Goal: Transaction & Acquisition: Book appointment/travel/reservation

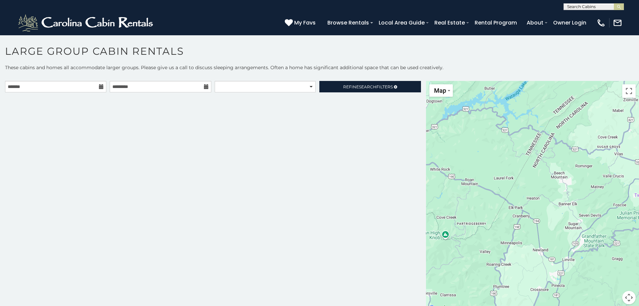
click at [100, 88] on icon at bounding box center [101, 86] width 5 height 5
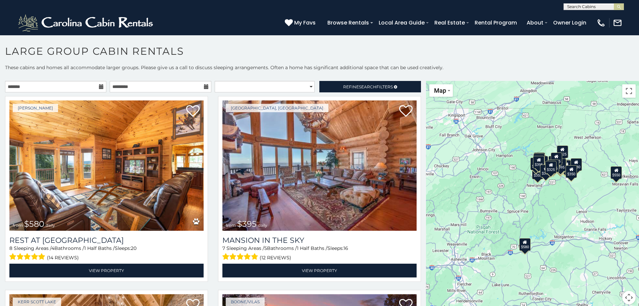
click at [101, 87] on icon at bounding box center [101, 86] width 5 height 5
click at [80, 85] on input "text" at bounding box center [55, 86] width 101 height 11
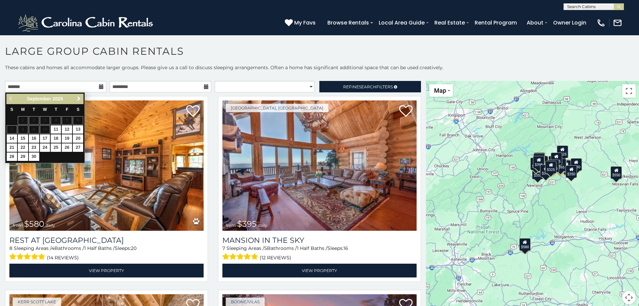
click at [78, 99] on span "Next" at bounding box center [78, 98] width 5 height 5
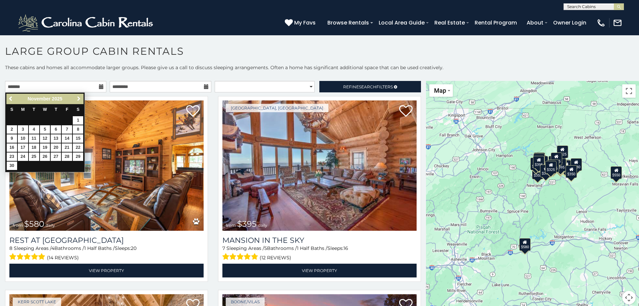
click at [78, 99] on span "Next" at bounding box center [78, 98] width 5 height 5
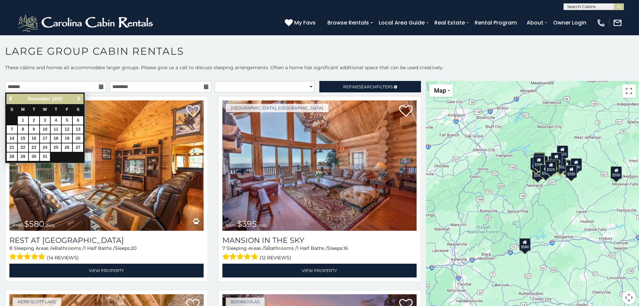
click at [78, 99] on span "Next" at bounding box center [78, 98] width 5 height 5
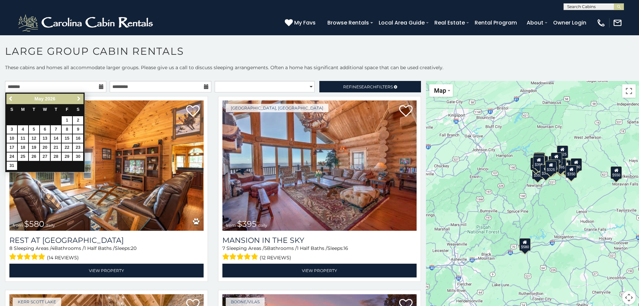
click at [78, 99] on span "Next" at bounding box center [78, 98] width 5 height 5
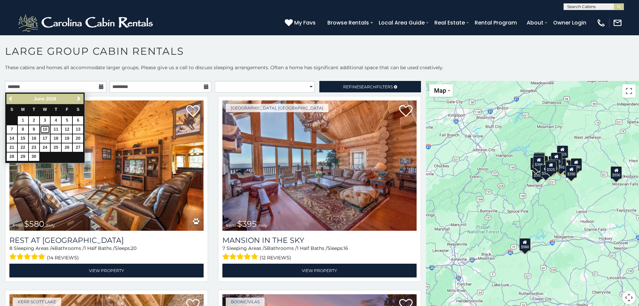
click at [47, 128] on link "10" at bounding box center [45, 129] width 10 height 8
type input "**********"
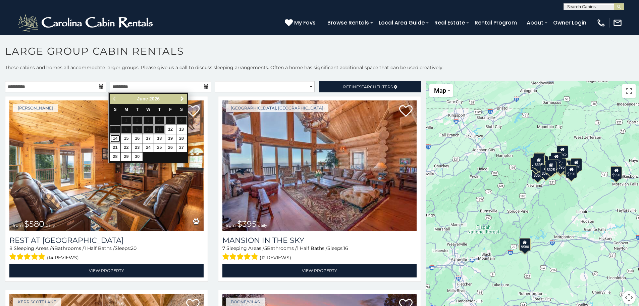
click at [118, 139] on link "14" at bounding box center [115, 138] width 10 height 8
type input "**********"
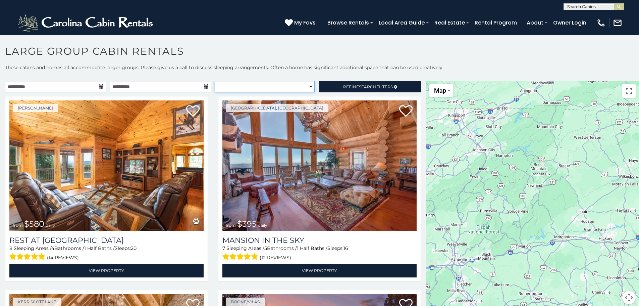
click at [268, 85] on select "**********" at bounding box center [265, 86] width 100 height 11
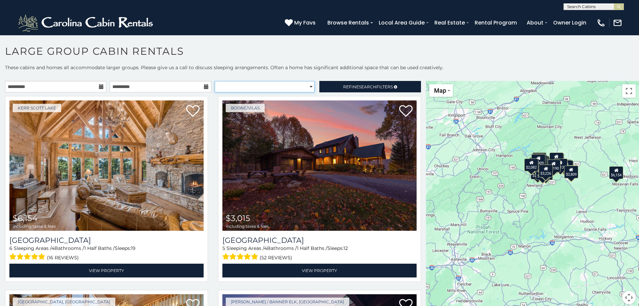
select select "**********"
click at [215, 81] on select "**********" at bounding box center [265, 86] width 100 height 11
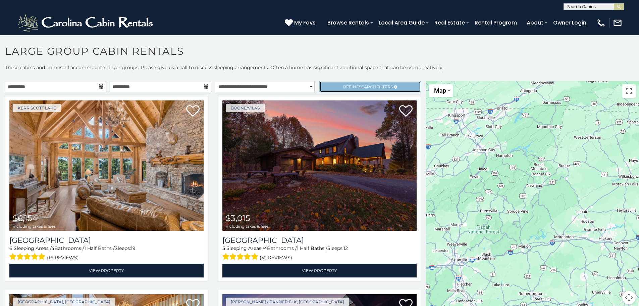
click at [349, 87] on span "Refine Search Filters" at bounding box center [368, 86] width 50 height 5
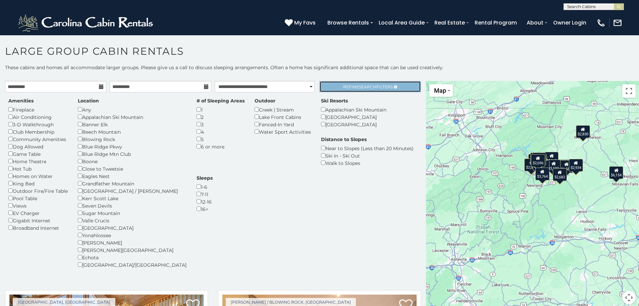
click at [335, 87] on link "Refine Search Filters" at bounding box center [369, 86] width 101 height 11
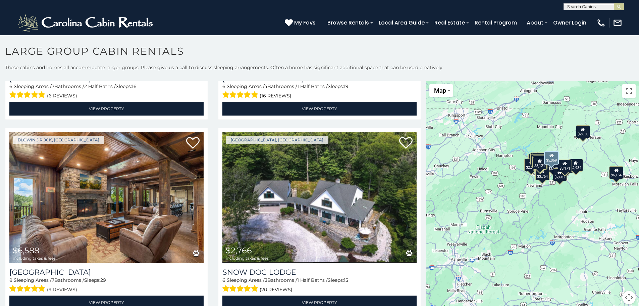
scroll to position [771, 0]
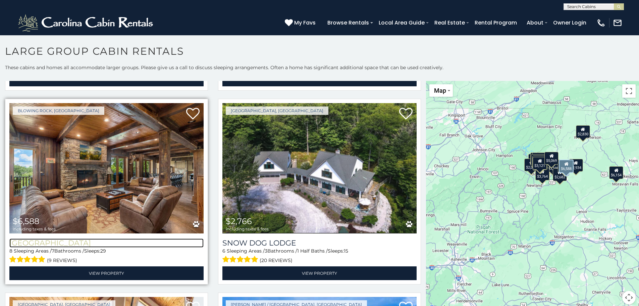
click at [73, 238] on h3 "[GEOGRAPHIC_DATA]" at bounding box center [106, 242] width 194 height 9
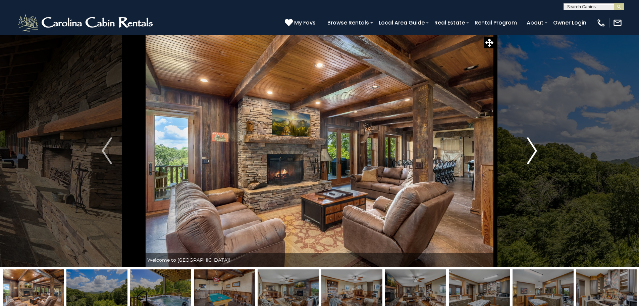
click at [530, 148] on img "Next" at bounding box center [532, 150] width 10 height 27
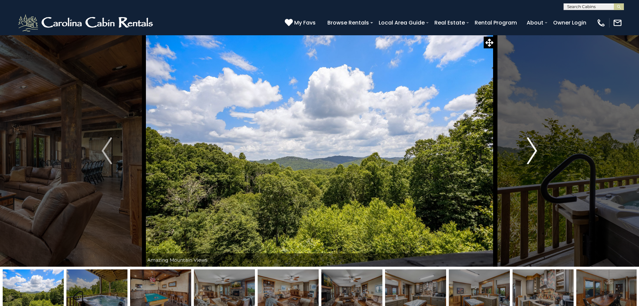
click at [530, 148] on img "Next" at bounding box center [532, 150] width 10 height 27
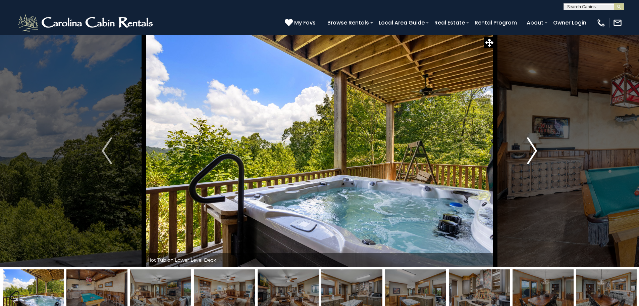
click at [529, 148] on img "Next" at bounding box center [532, 150] width 10 height 27
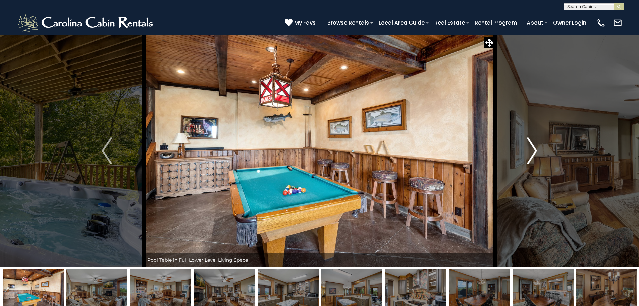
click at [529, 148] on img "Next" at bounding box center [532, 150] width 10 height 27
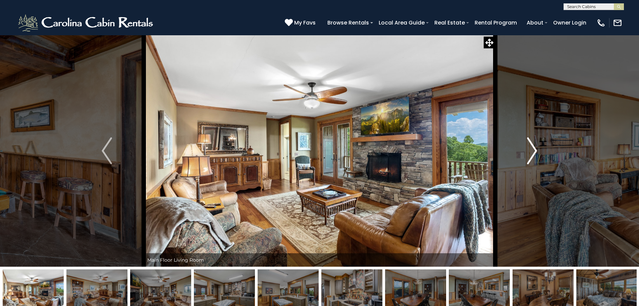
click at [529, 148] on img "Next" at bounding box center [532, 150] width 10 height 27
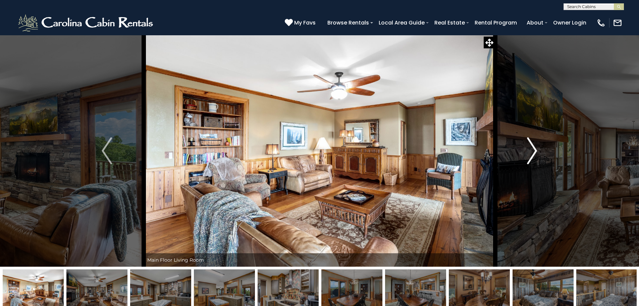
click at [529, 148] on img "Next" at bounding box center [532, 150] width 10 height 27
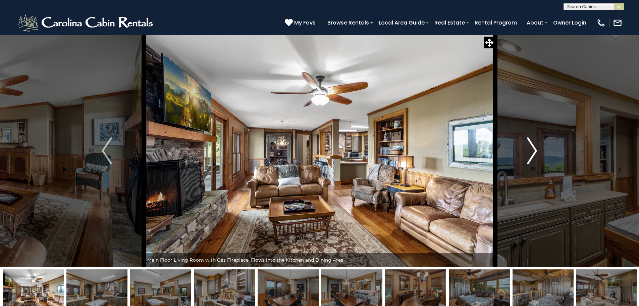
click at [529, 148] on img "Next" at bounding box center [532, 150] width 10 height 27
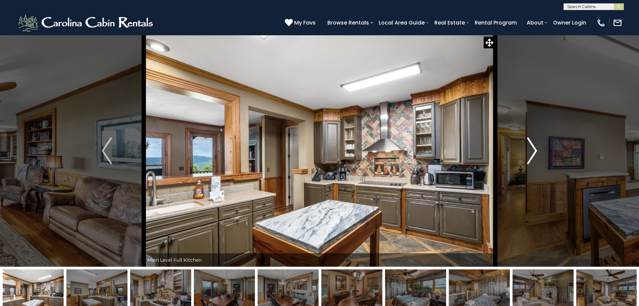
click at [529, 148] on img "Next" at bounding box center [532, 150] width 10 height 27
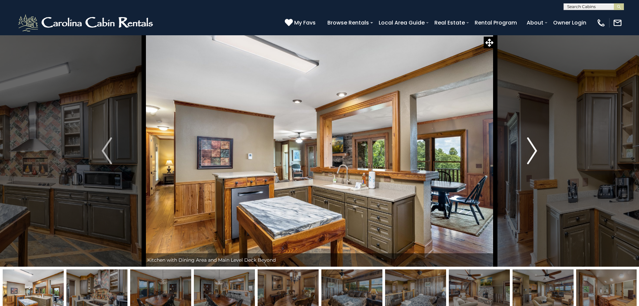
click at [529, 148] on img "Next" at bounding box center [532, 150] width 10 height 27
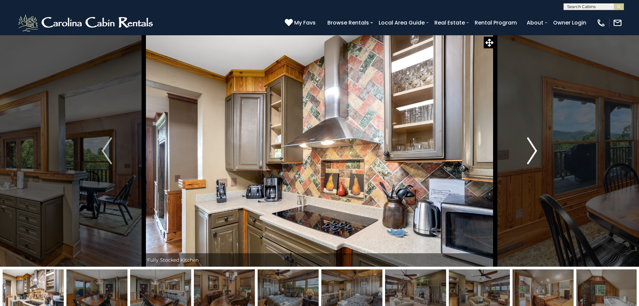
click at [529, 148] on img "Next" at bounding box center [532, 150] width 10 height 27
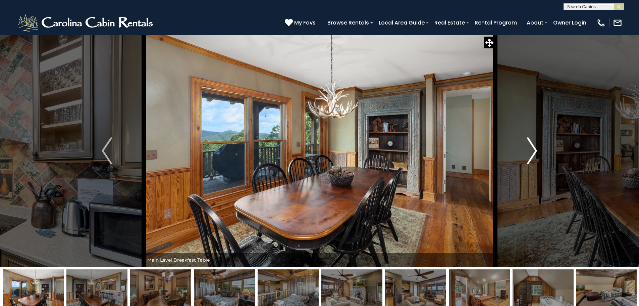
click at [529, 148] on img "Next" at bounding box center [532, 150] width 10 height 27
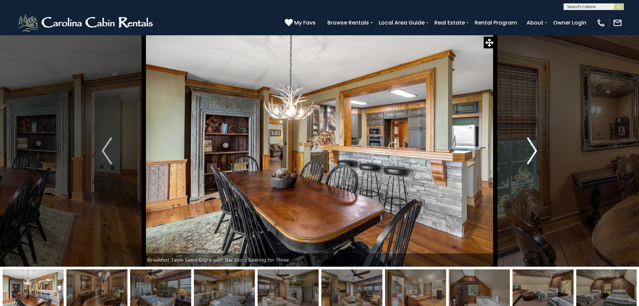
click at [529, 148] on img "Next" at bounding box center [532, 150] width 10 height 27
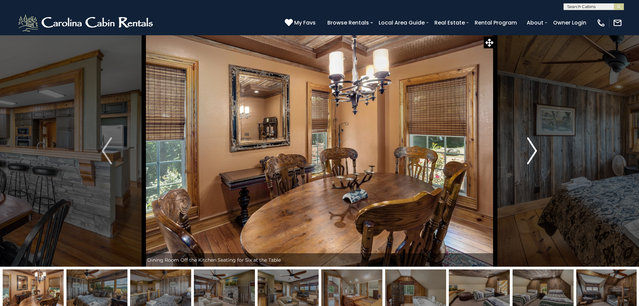
click at [529, 148] on img "Next" at bounding box center [532, 150] width 10 height 27
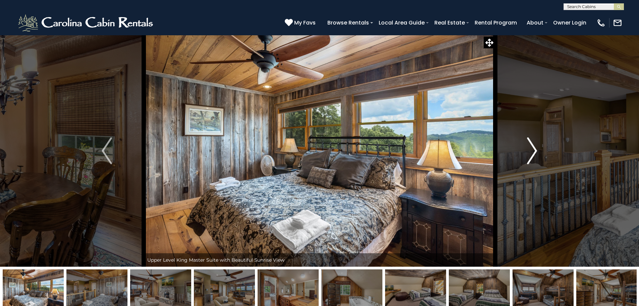
click at [529, 148] on img "Next" at bounding box center [532, 150] width 10 height 27
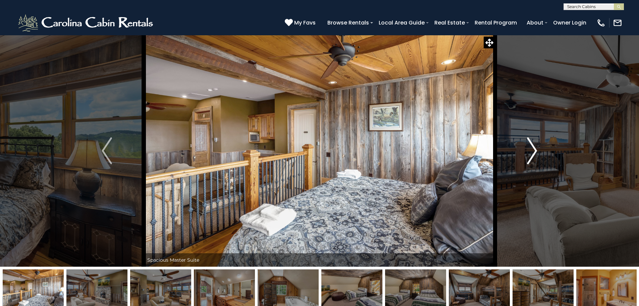
click at [529, 148] on img "Next" at bounding box center [532, 150] width 10 height 27
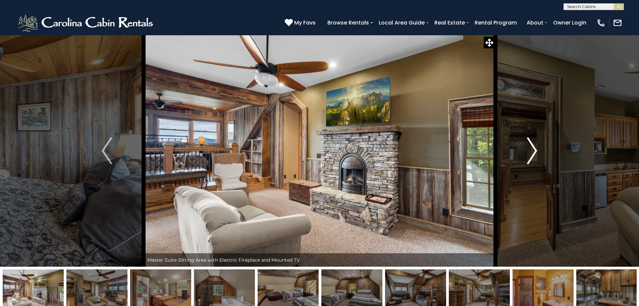
click at [529, 148] on img "Next" at bounding box center [532, 150] width 10 height 27
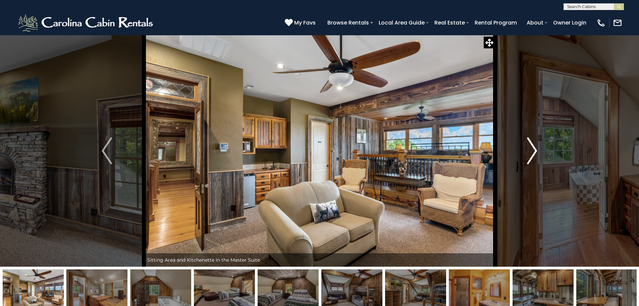
click at [529, 148] on img "Next" at bounding box center [532, 150] width 10 height 27
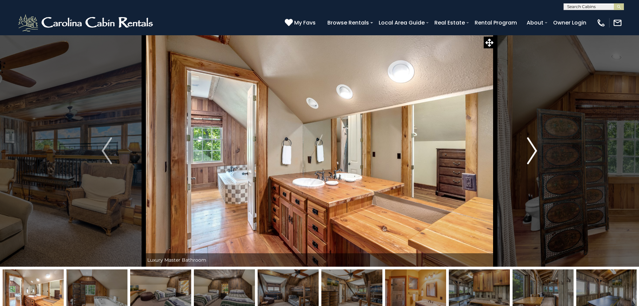
click at [529, 148] on img "Next" at bounding box center [532, 150] width 10 height 27
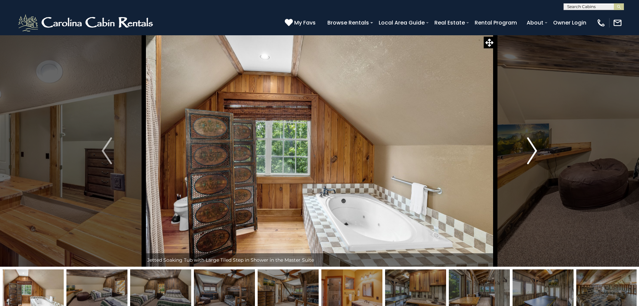
click at [529, 148] on img "Next" at bounding box center [532, 150] width 10 height 27
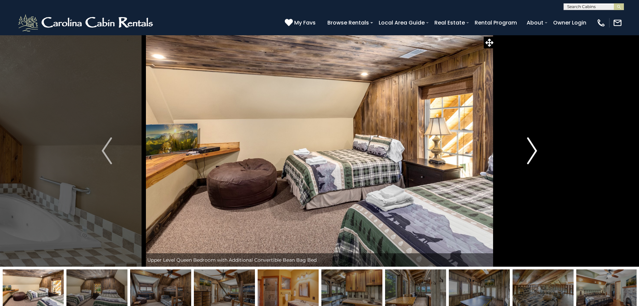
click at [529, 148] on img "Next" at bounding box center [532, 150] width 10 height 27
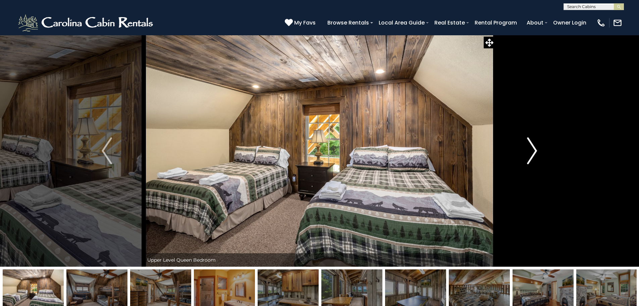
click at [529, 148] on img "Next" at bounding box center [532, 150] width 10 height 27
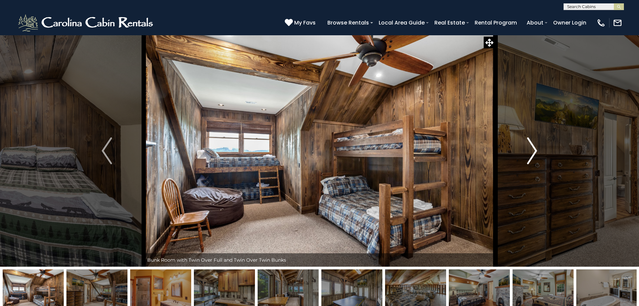
click at [529, 148] on img "Next" at bounding box center [532, 150] width 10 height 27
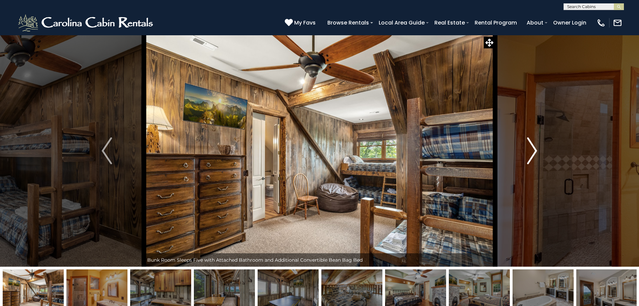
click at [529, 148] on img "Next" at bounding box center [532, 150] width 10 height 27
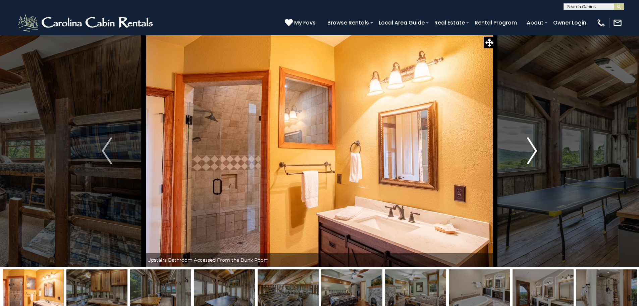
click at [529, 148] on img "Next" at bounding box center [532, 150] width 10 height 27
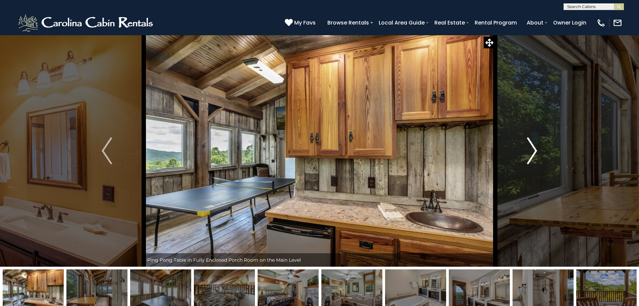
click at [529, 148] on img "Next" at bounding box center [532, 150] width 10 height 27
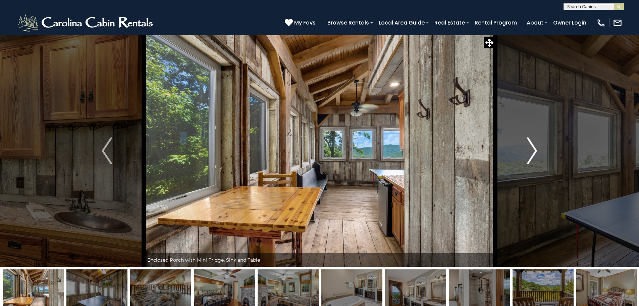
click at [529, 148] on img "Next" at bounding box center [532, 150] width 10 height 27
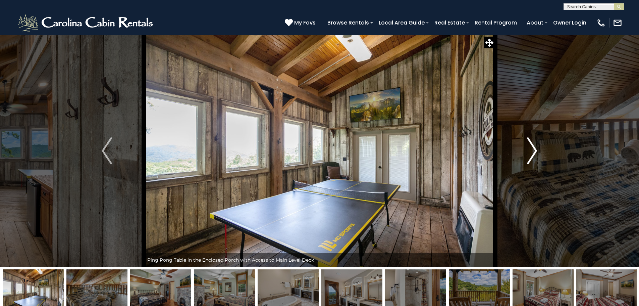
click at [529, 148] on img "Next" at bounding box center [532, 150] width 10 height 27
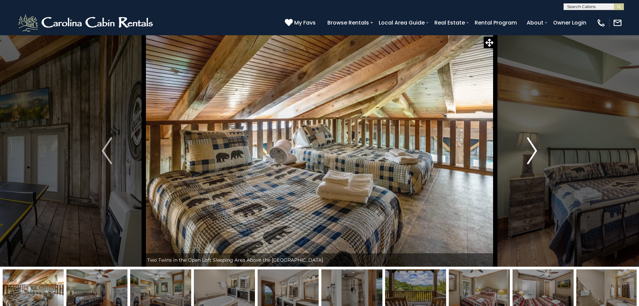
click at [529, 148] on img "Next" at bounding box center [532, 150] width 10 height 27
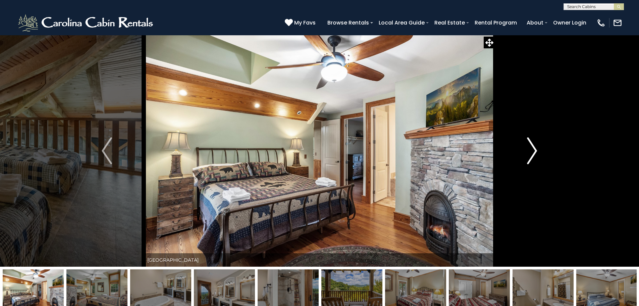
click at [529, 148] on img "Next" at bounding box center [532, 150] width 10 height 27
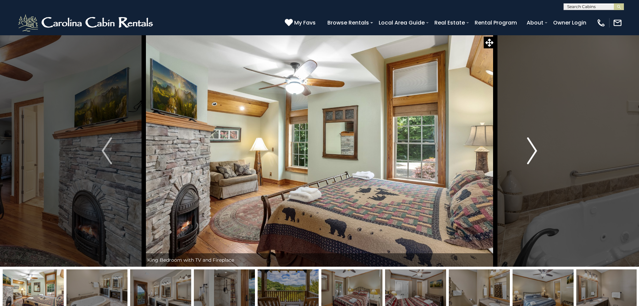
click at [529, 148] on img "Next" at bounding box center [532, 150] width 10 height 27
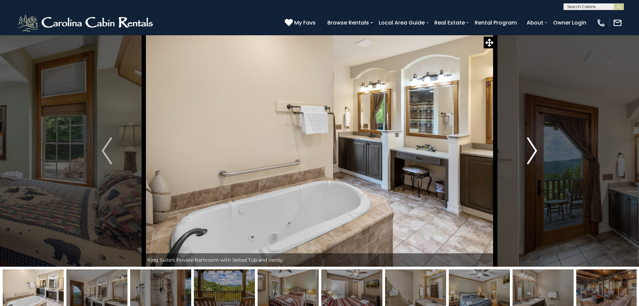
click at [529, 148] on img "Next" at bounding box center [532, 150] width 10 height 27
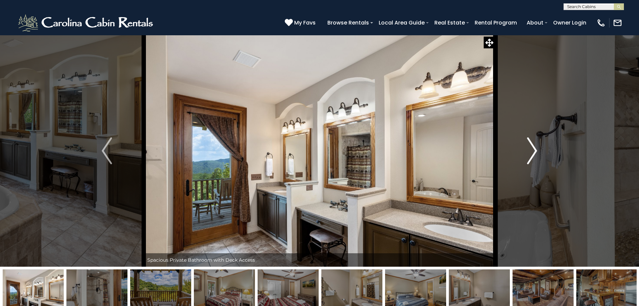
click at [529, 148] on img "Next" at bounding box center [532, 150] width 10 height 27
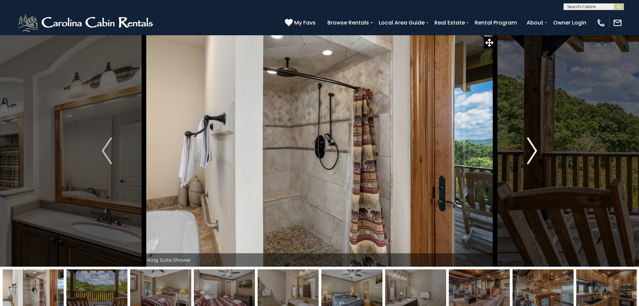
click at [529, 148] on img "Next" at bounding box center [532, 150] width 10 height 27
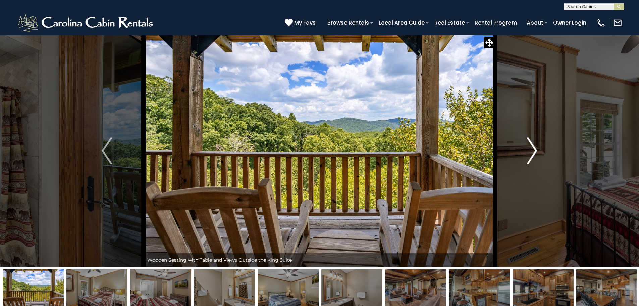
click at [529, 148] on img "Next" at bounding box center [532, 150] width 10 height 27
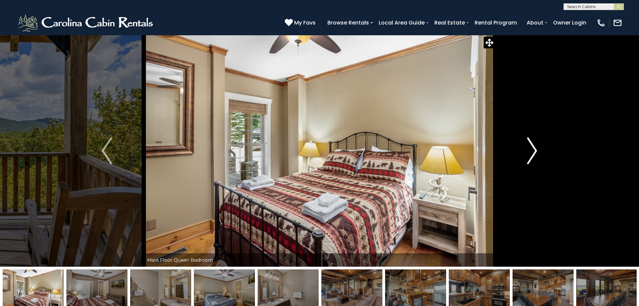
click at [529, 148] on img "Next" at bounding box center [532, 150] width 10 height 27
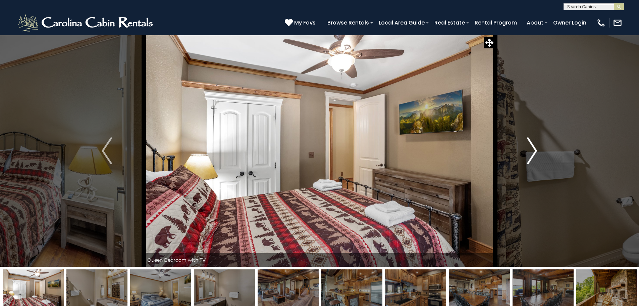
click at [529, 148] on img "Next" at bounding box center [532, 150] width 10 height 27
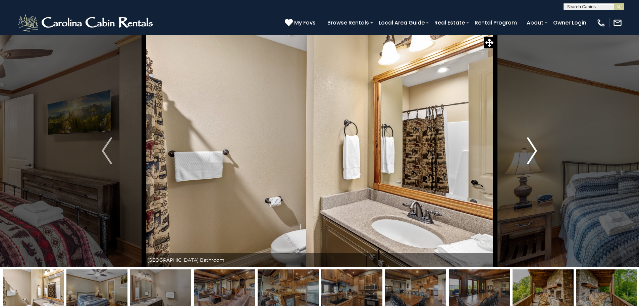
click at [529, 148] on img "Next" at bounding box center [532, 150] width 10 height 27
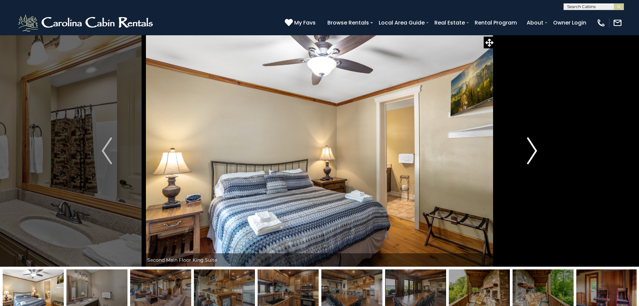
click at [529, 148] on img "Next" at bounding box center [532, 150] width 10 height 27
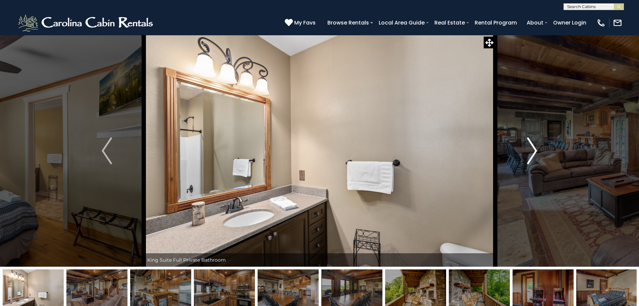
click at [529, 148] on img "Next" at bounding box center [532, 150] width 10 height 27
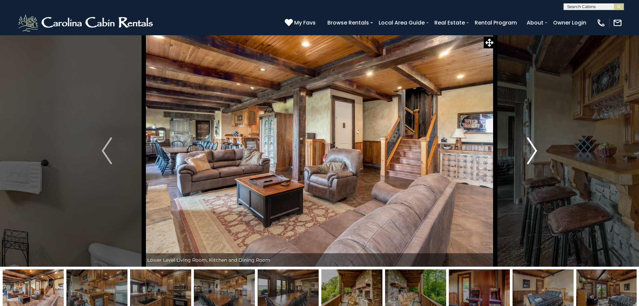
click at [529, 148] on img "Next" at bounding box center [532, 150] width 10 height 27
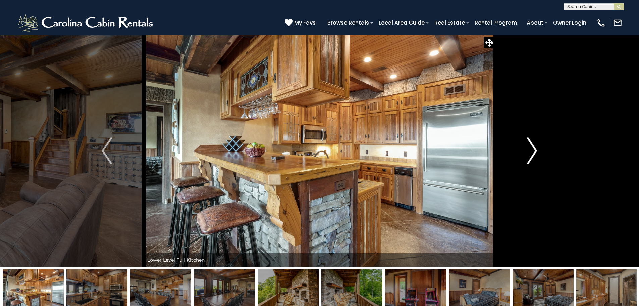
click at [529, 148] on img "Next" at bounding box center [532, 150] width 10 height 27
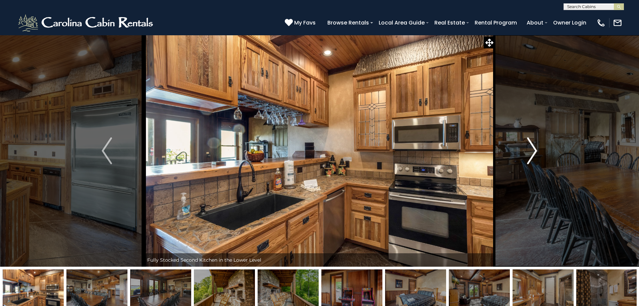
click at [529, 148] on img "Next" at bounding box center [532, 150] width 10 height 27
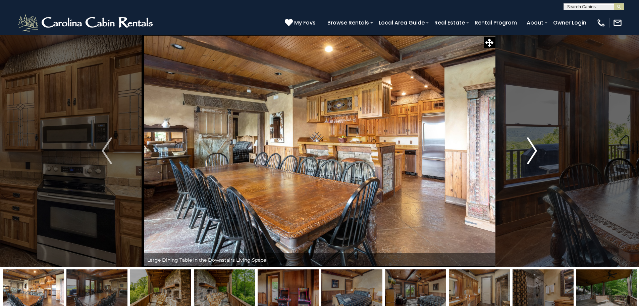
click at [529, 148] on img "Next" at bounding box center [532, 150] width 10 height 27
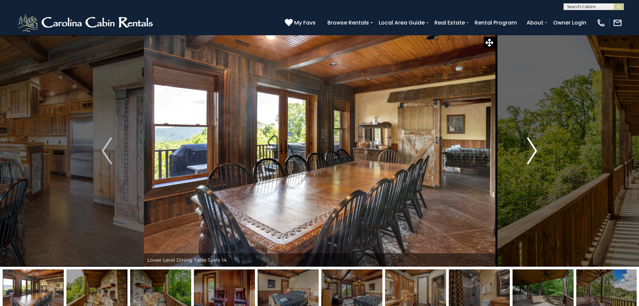
click at [529, 148] on img "Next" at bounding box center [532, 150] width 10 height 27
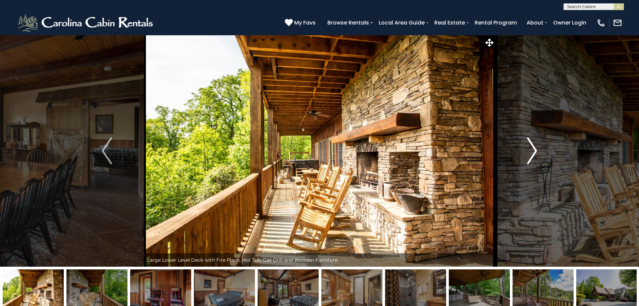
click at [529, 148] on img "Next" at bounding box center [532, 150] width 10 height 27
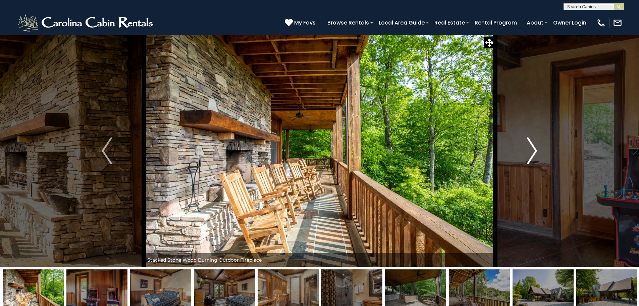
click at [529, 148] on img "Next" at bounding box center [532, 150] width 10 height 27
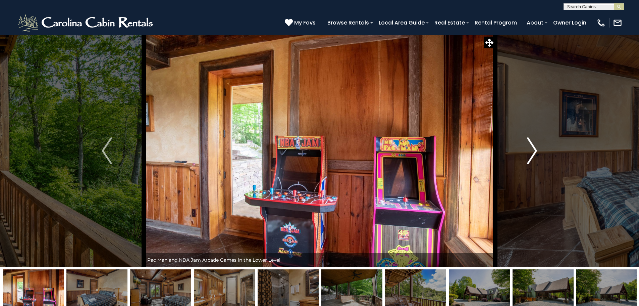
click at [529, 148] on img "Next" at bounding box center [532, 150] width 10 height 27
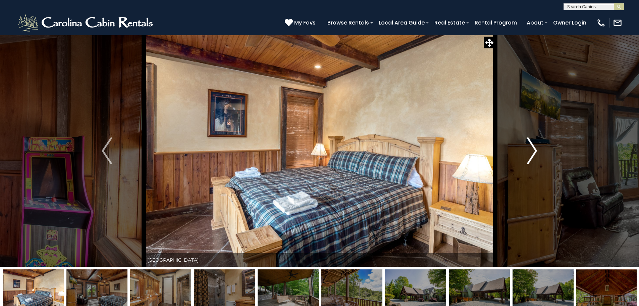
click at [528, 148] on img "Next" at bounding box center [532, 150] width 10 height 27
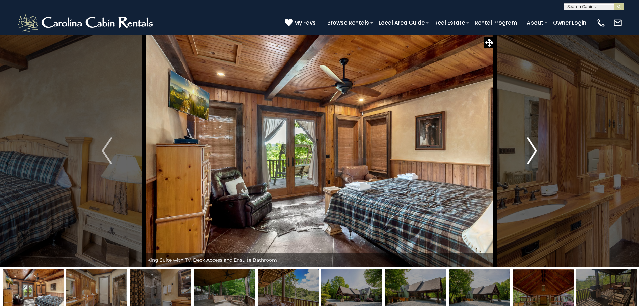
click at [528, 148] on img "Next" at bounding box center [532, 150] width 10 height 27
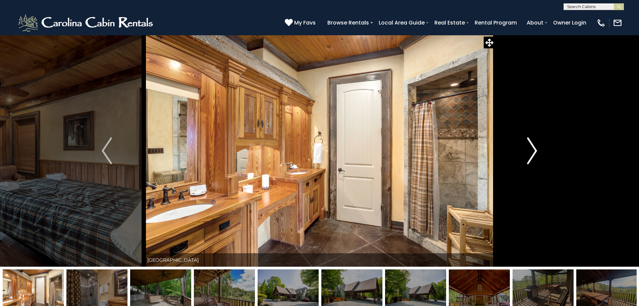
click at [528, 148] on img "Next" at bounding box center [532, 150] width 10 height 27
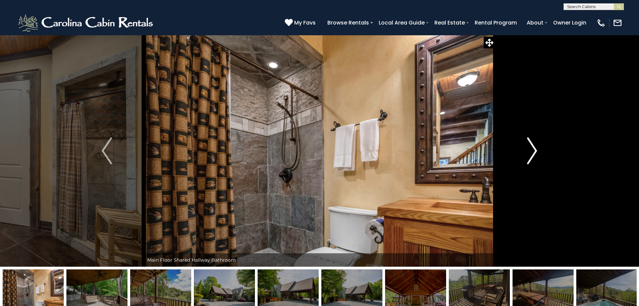
click at [528, 148] on img "Next" at bounding box center [532, 150] width 10 height 27
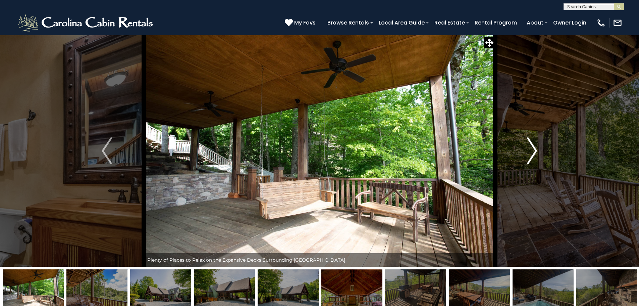
click at [528, 148] on img "Next" at bounding box center [532, 150] width 10 height 27
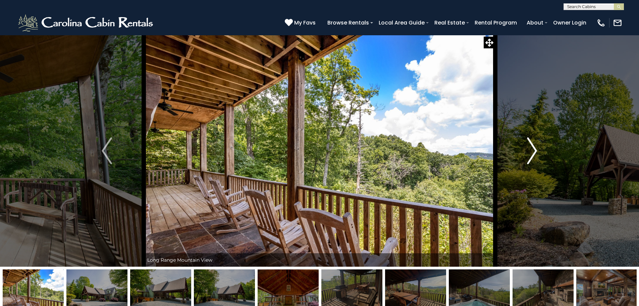
click at [528, 148] on img "Next" at bounding box center [532, 150] width 10 height 27
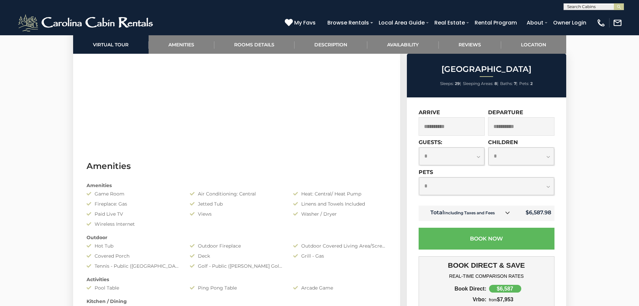
scroll to position [436, 0]
click at [508, 212] on icon at bounding box center [507, 212] width 5 height 5
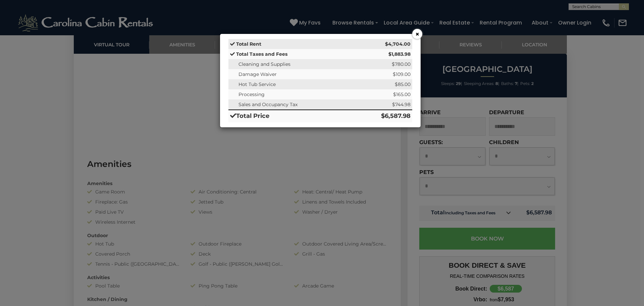
click at [415, 37] on button "×" at bounding box center [417, 34] width 10 height 10
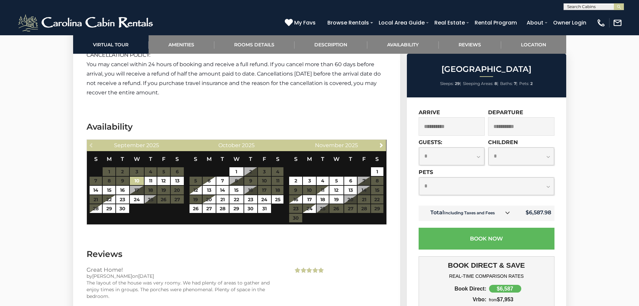
scroll to position [1979, 0]
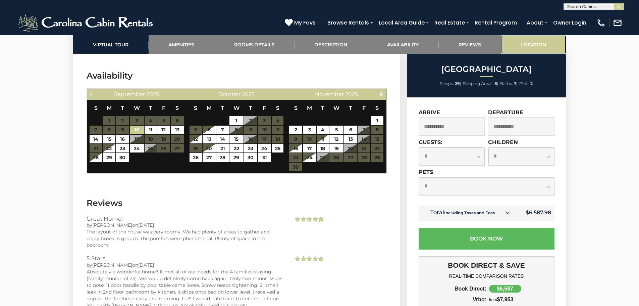
click at [529, 46] on link "Location" at bounding box center [533, 44] width 65 height 18
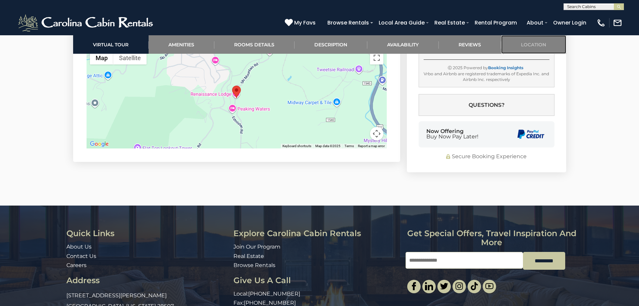
scroll to position [2362, 0]
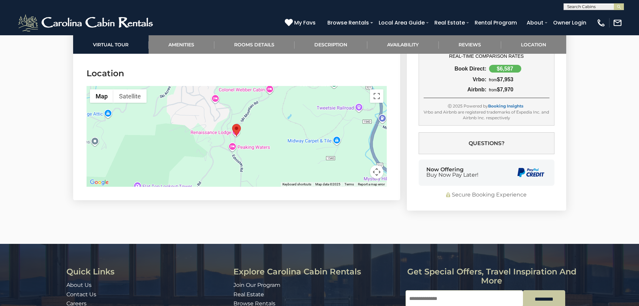
click at [264, 129] on div at bounding box center [237, 136] width 300 height 101
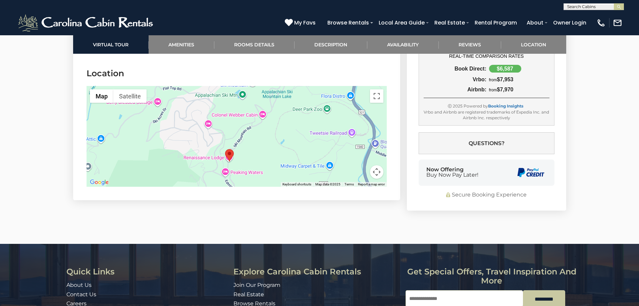
drag, startPoint x: 264, startPoint y: 129, endPoint x: 257, endPoint y: 155, distance: 26.7
click at [257, 155] on div at bounding box center [237, 136] width 300 height 101
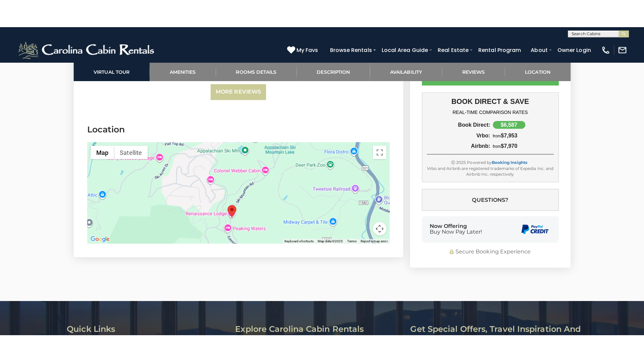
scroll to position [2328, 0]
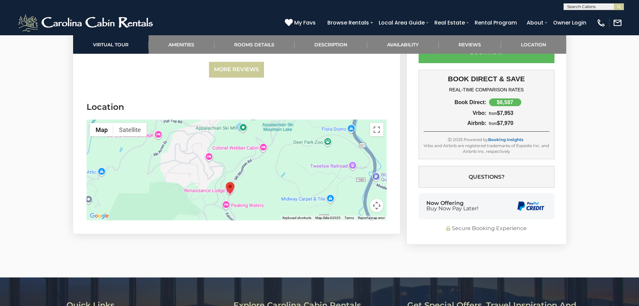
click at [255, 158] on div at bounding box center [237, 169] width 300 height 101
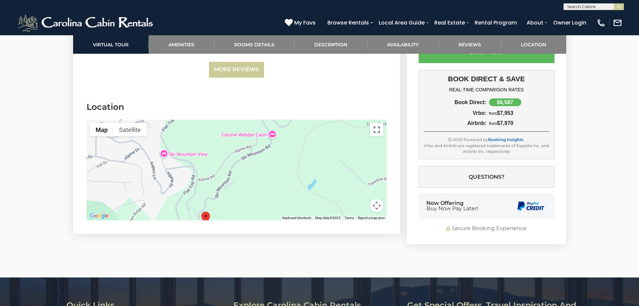
click at [377, 123] on button "Toggle fullscreen view" at bounding box center [376, 129] width 13 height 13
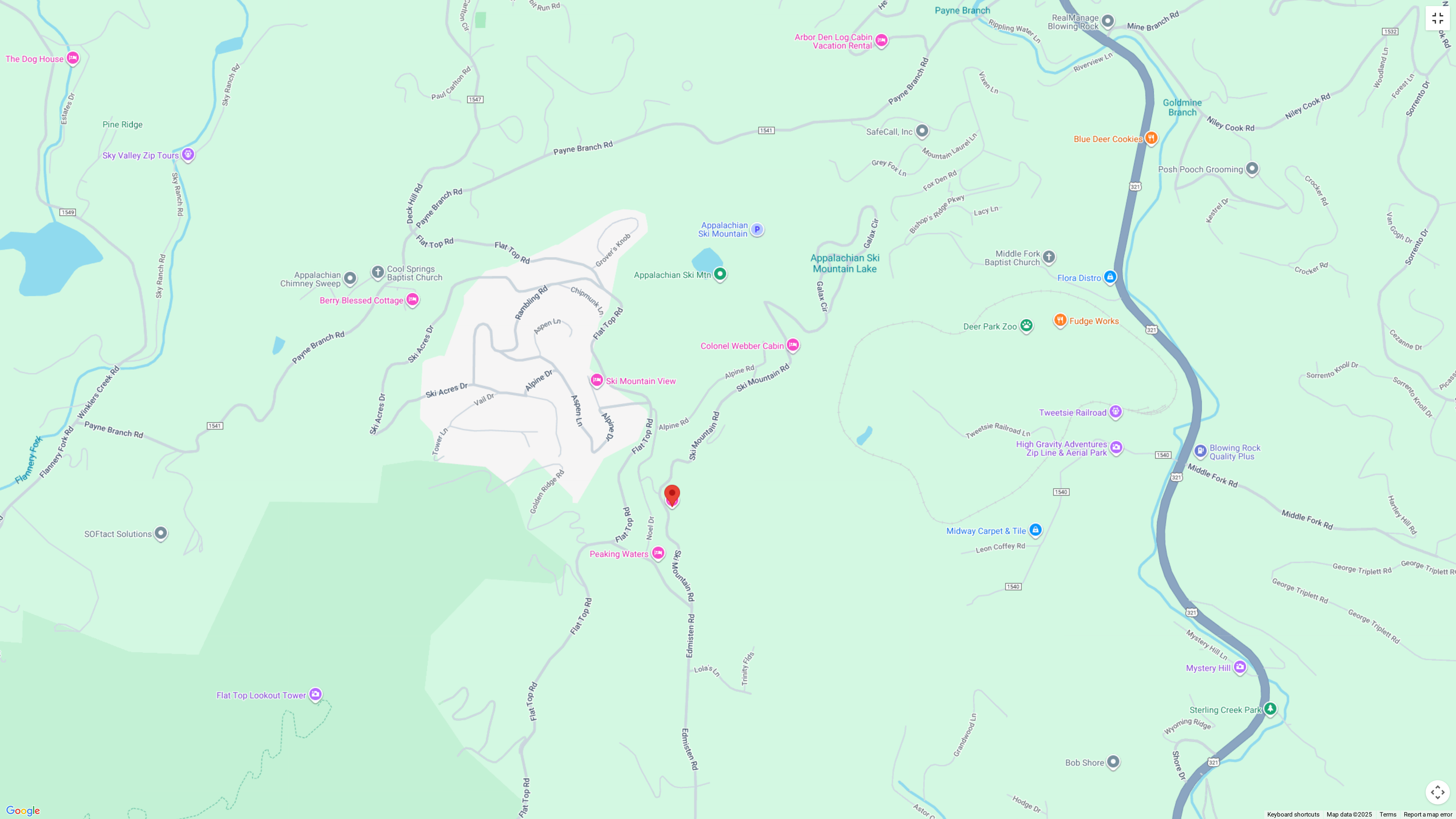
scroll to position [736, 0]
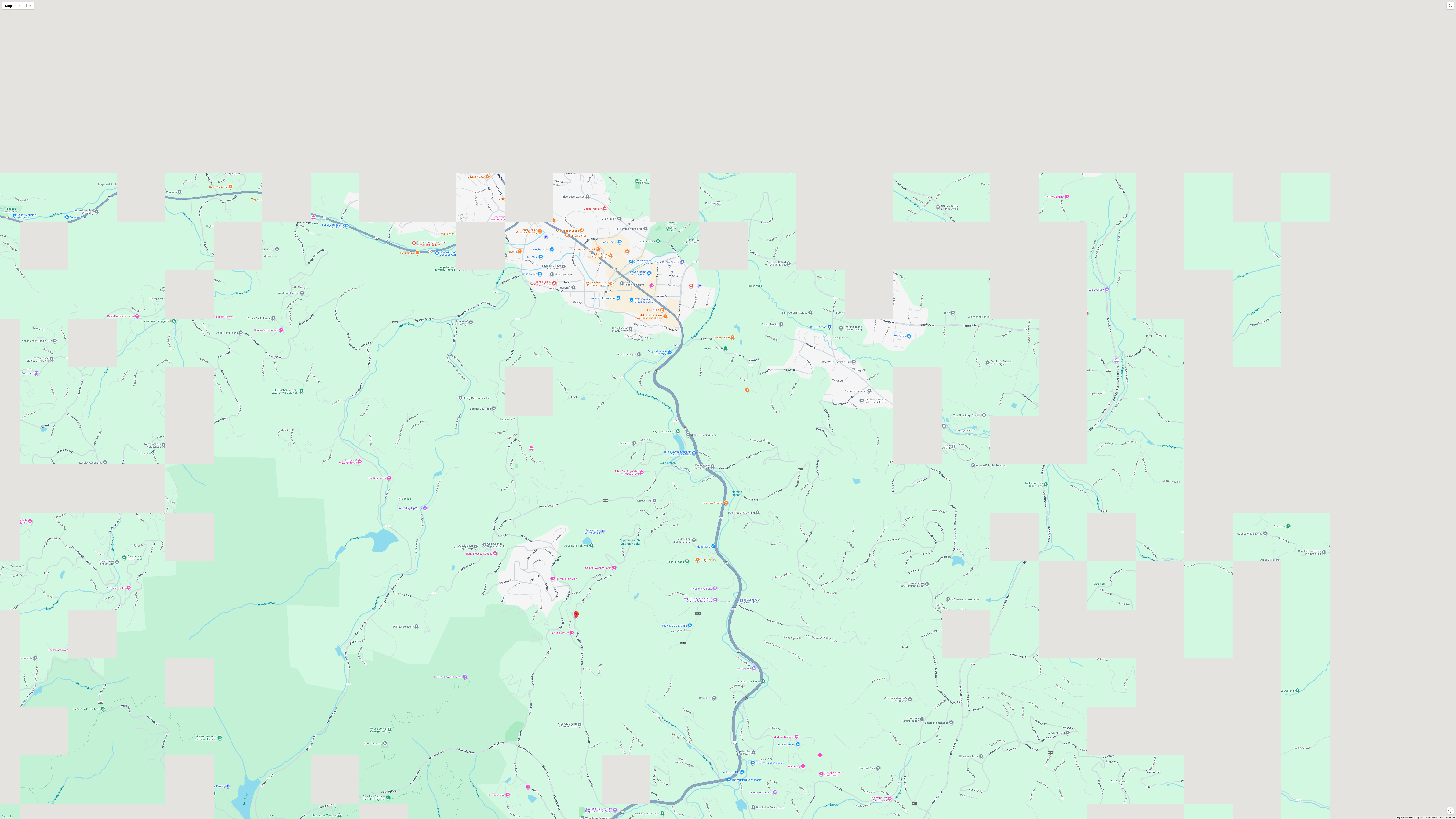
drag, startPoint x: 649, startPoint y: 584, endPoint x: 632, endPoint y: 601, distance: 24.0
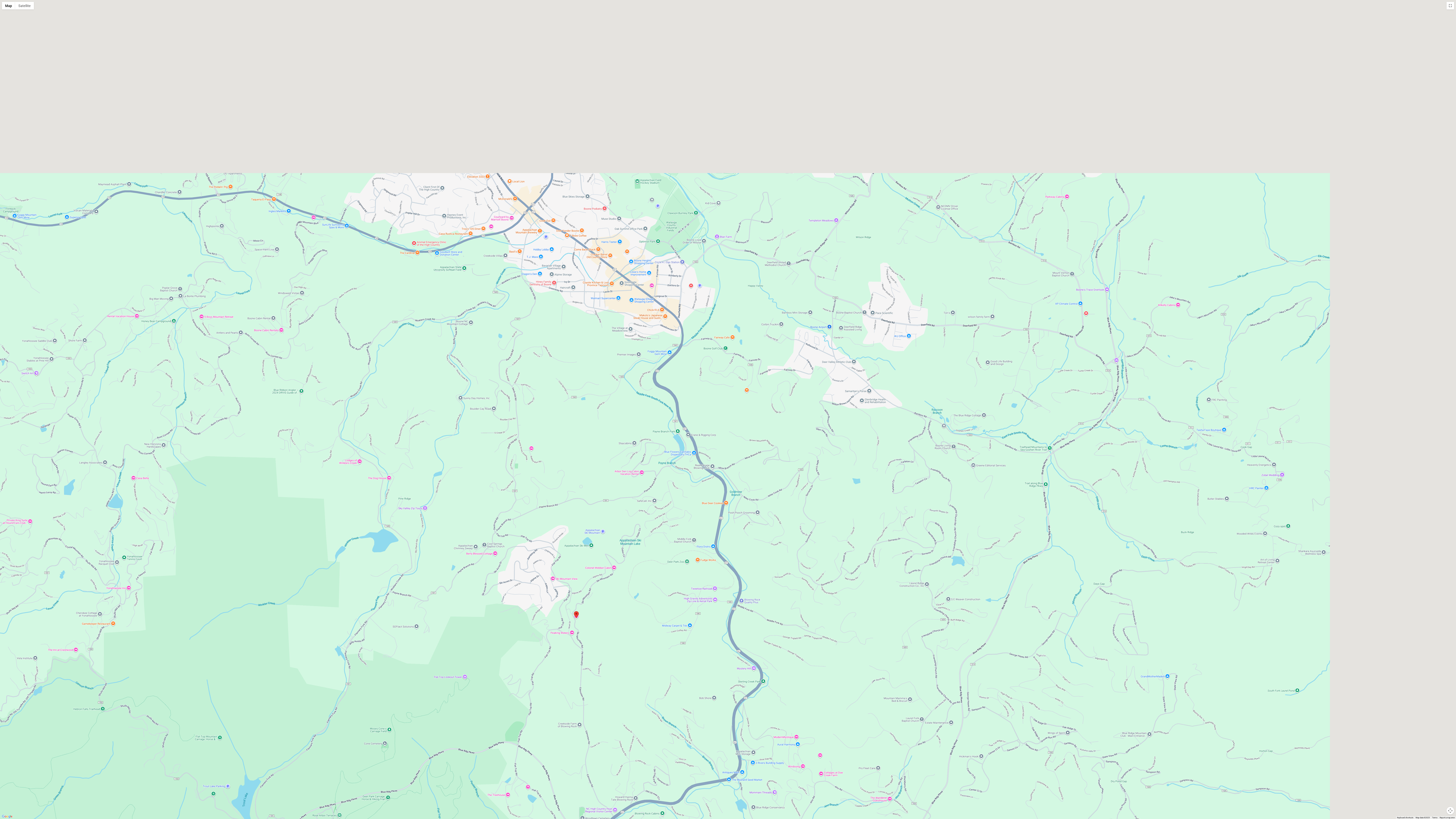
click at [361, 172] on div at bounding box center [728, 409] width 1456 height 819
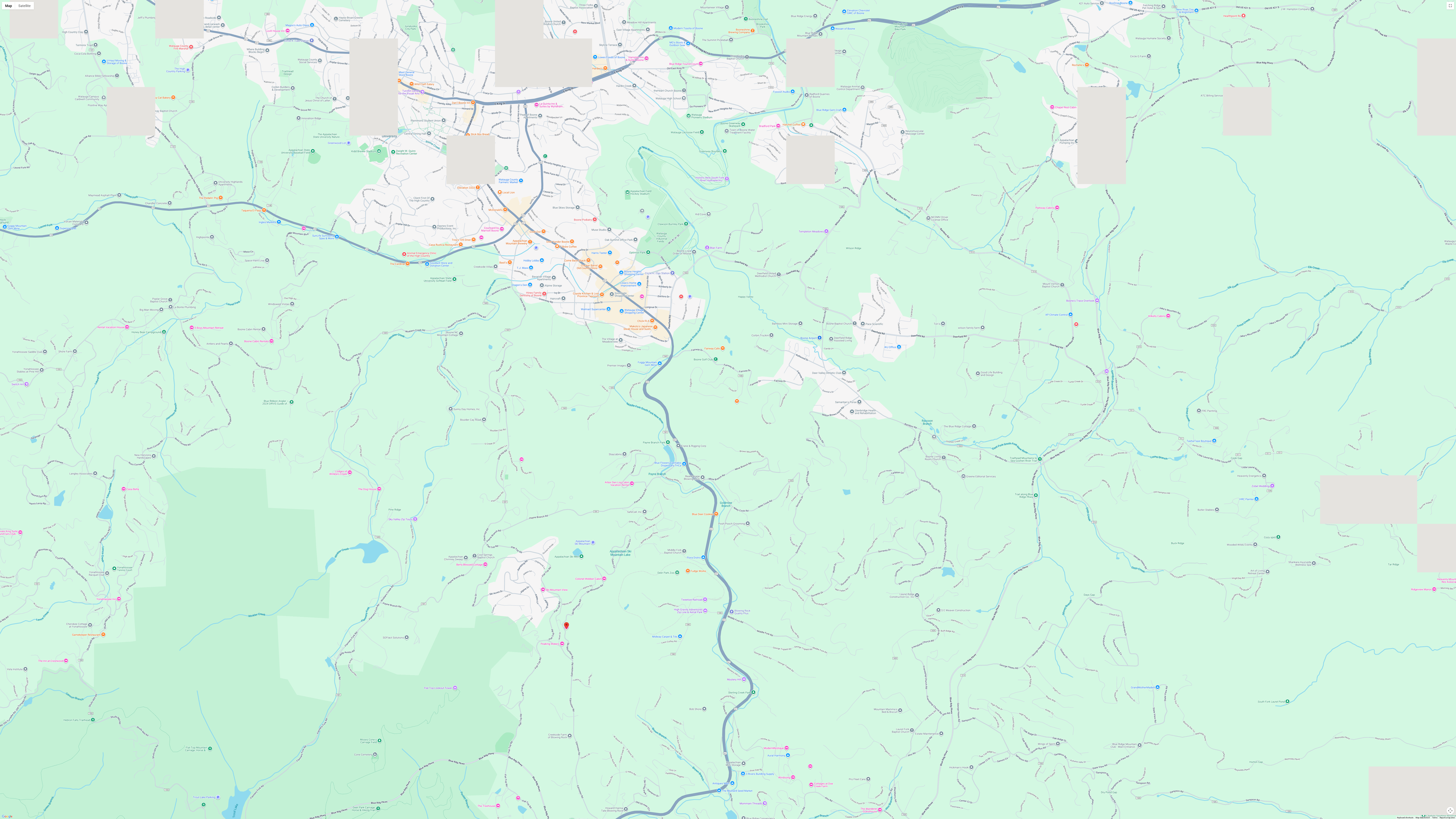
drag, startPoint x: 594, startPoint y: 353, endPoint x: 644, endPoint y: 608, distance: 259.9
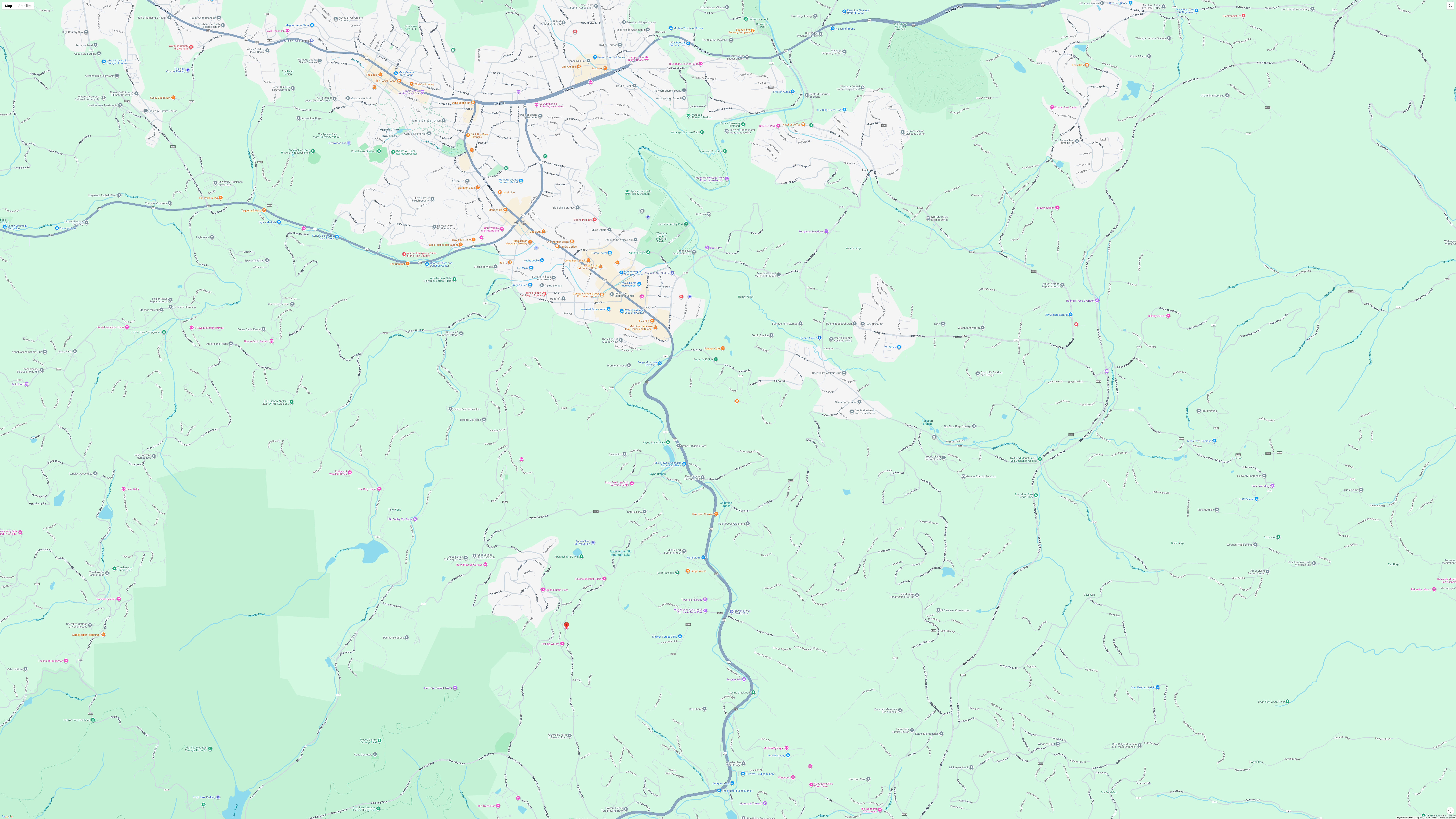
click at [361, 172] on div at bounding box center [728, 409] width 1456 height 819
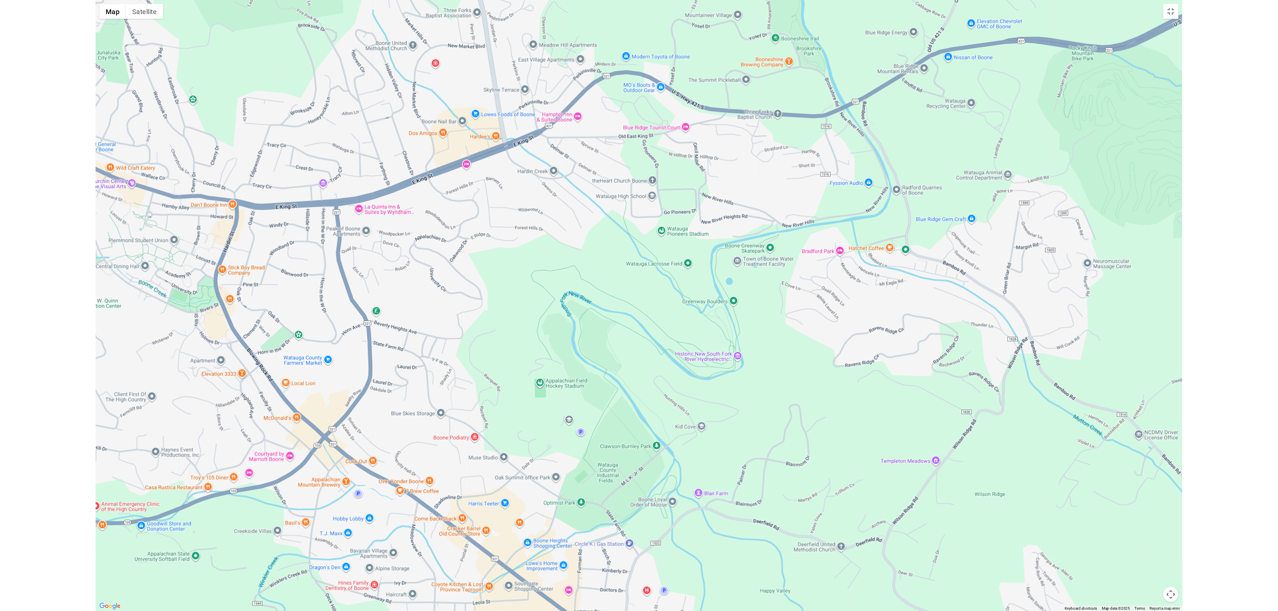
scroll to position [1303, 0]
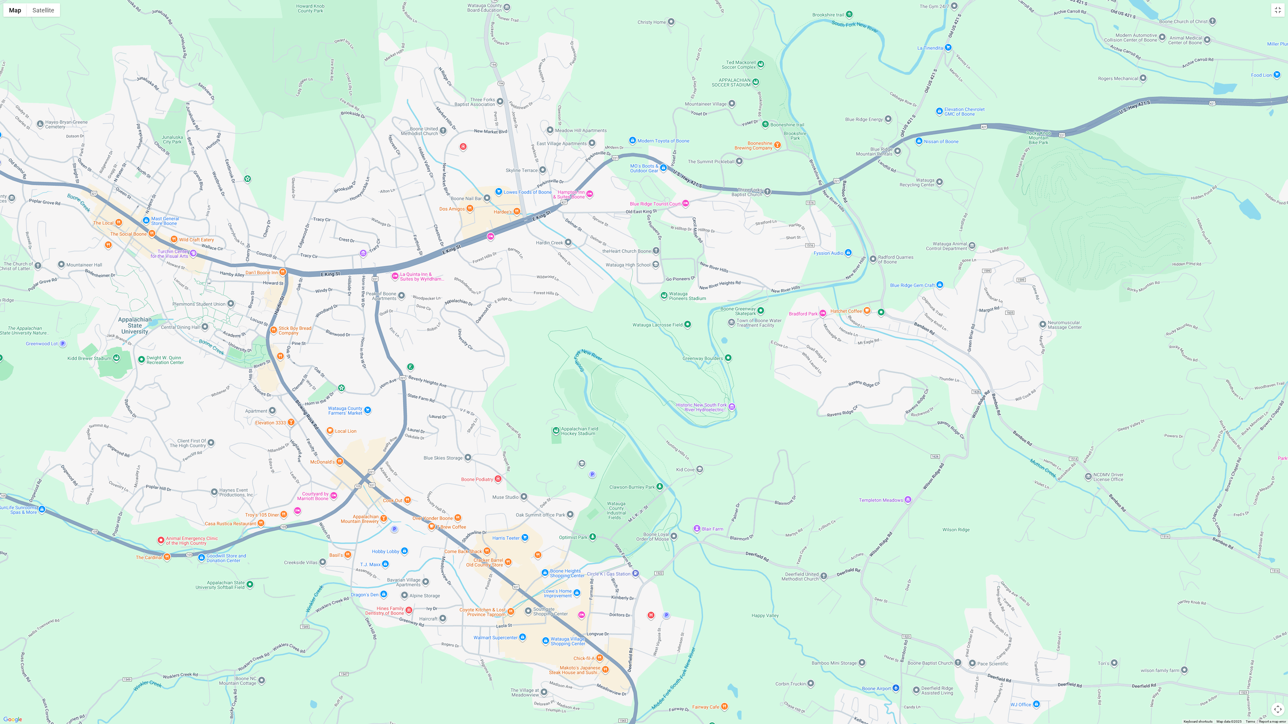
click at [639, 17] on div at bounding box center [644, 362] width 1288 height 724
click at [639, 8] on button "Toggle fullscreen view" at bounding box center [1277, 9] width 13 height 13
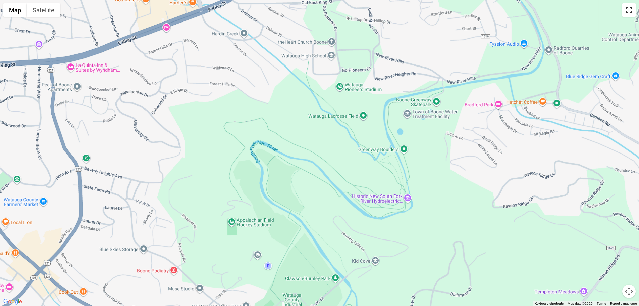
scroll to position [599, 0]
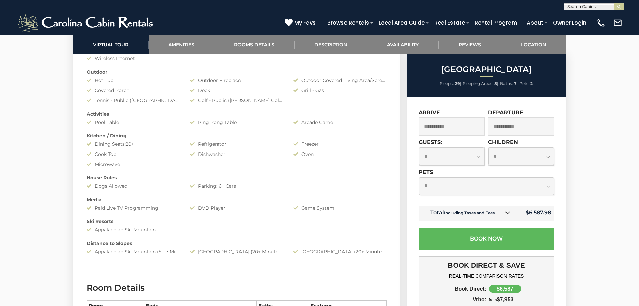
drag, startPoint x: 97, startPoint y: 230, endPoint x: 161, endPoint y: 232, distance: 64.1
click at [161, 232] on div "Appalachian Ski Mountain" at bounding box center [133, 229] width 103 height 7
copy div "Appalachian Ski Mountain"
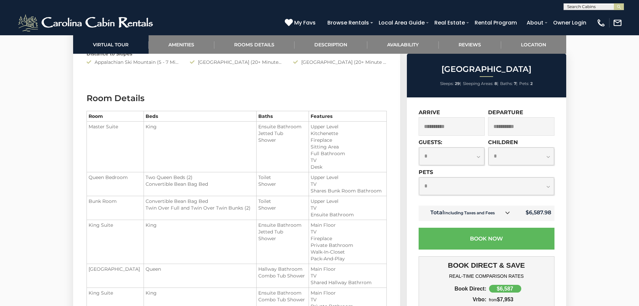
scroll to position [801, 0]
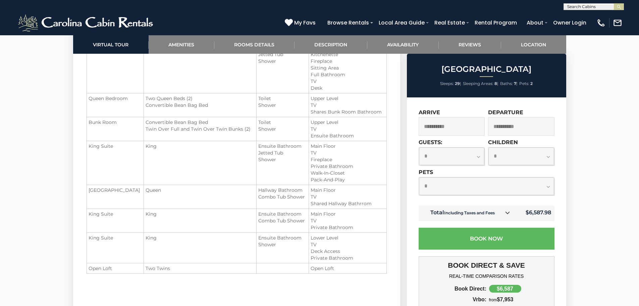
scroll to position [868, 0]
click at [418, 213] on div "**********" at bounding box center [486, 263] width 159 height 332
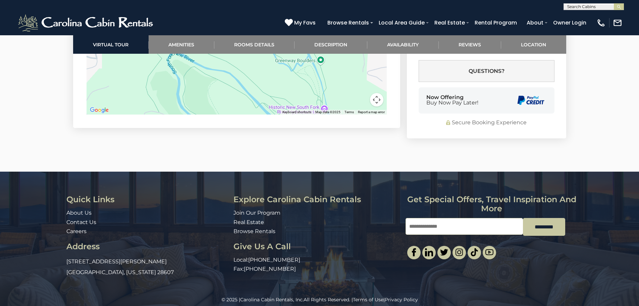
scroll to position [2266, 0]
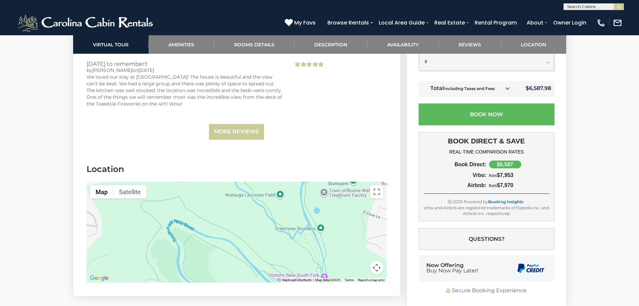
click at [145, 137] on section "Reviews Great Home! by Jamie on 06/09/2025 The layout of the house was very roo…" at bounding box center [236, 27] width 327 height 254
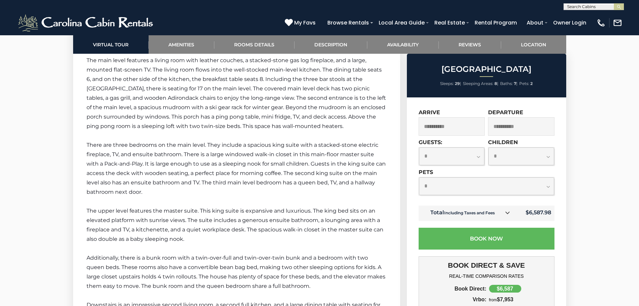
scroll to position [1025, 0]
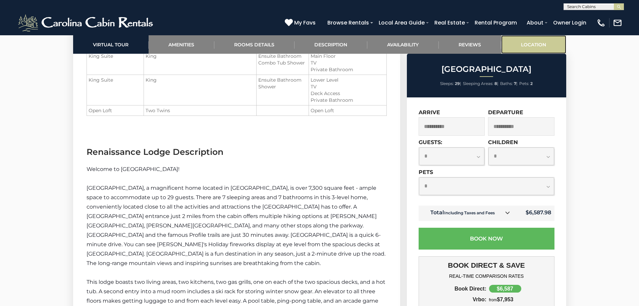
click at [521, 44] on link "Location" at bounding box center [533, 44] width 65 height 18
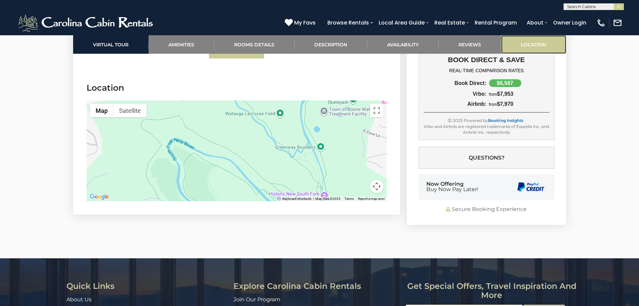
scroll to position [2362, 0]
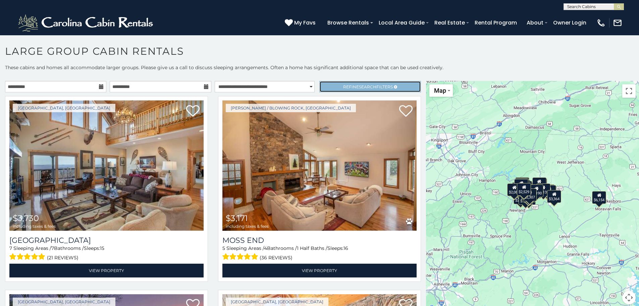
click at [343, 85] on span "Refine Search Filters" at bounding box center [368, 86] width 50 height 5
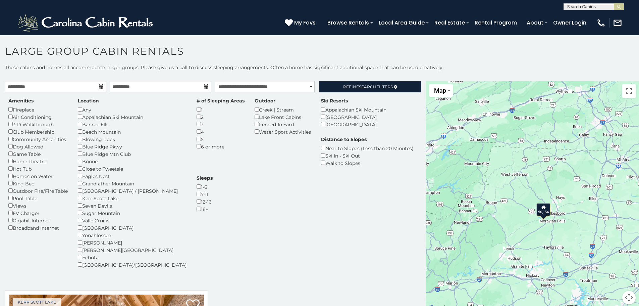
drag, startPoint x: 576, startPoint y: 221, endPoint x: 519, endPoint y: 232, distance: 58.0
click at [519, 233] on div "$6,154" at bounding box center [532, 196] width 213 height 231
click at [540, 209] on icon at bounding box center [542, 206] width 4 height 5
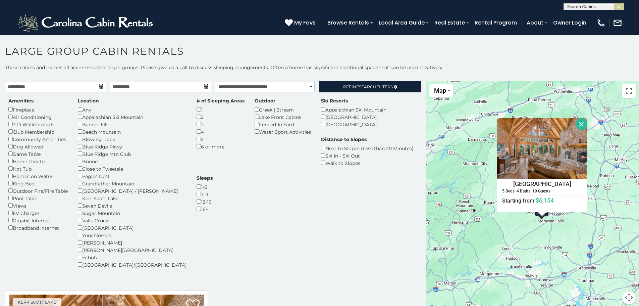
click at [518, 234] on div "$6,154 [GEOGRAPHIC_DATA] 5 Beds | 4 Baths | 19 Guests Distance from your point:…" at bounding box center [532, 196] width 213 height 231
click at [566, 223] on div "$6,154 [GEOGRAPHIC_DATA] 5 Beds | 4 Baths | 19 Guests Distance from your point:…" at bounding box center [532, 196] width 213 height 231
click at [577, 124] on button "Close" at bounding box center [582, 124] width 12 height 12
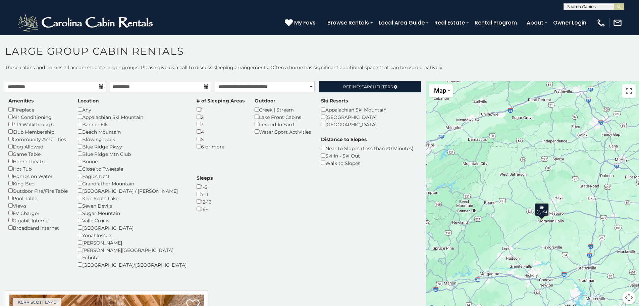
click at [556, 217] on div "$6,154" at bounding box center [532, 196] width 213 height 231
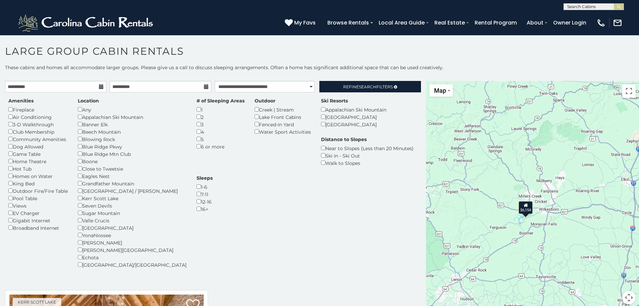
click at [536, 220] on div "$6,154" at bounding box center [532, 196] width 213 height 231
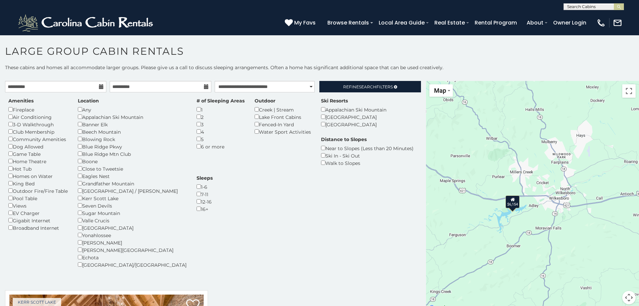
click at [536, 220] on div "$6,154" at bounding box center [532, 196] width 213 height 231
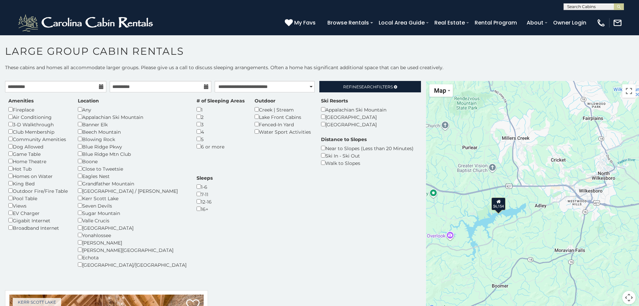
drag, startPoint x: 501, startPoint y: 215, endPoint x: 517, endPoint y: 233, distance: 24.0
click at [517, 233] on div "$6,154" at bounding box center [532, 196] width 213 height 231
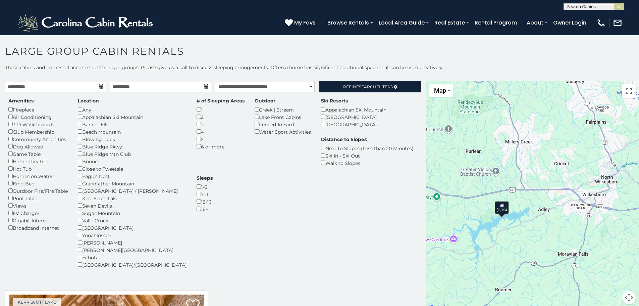
click at [513, 232] on div "$6,154" at bounding box center [532, 196] width 213 height 231
